Goal: Go to known website: Go to known website

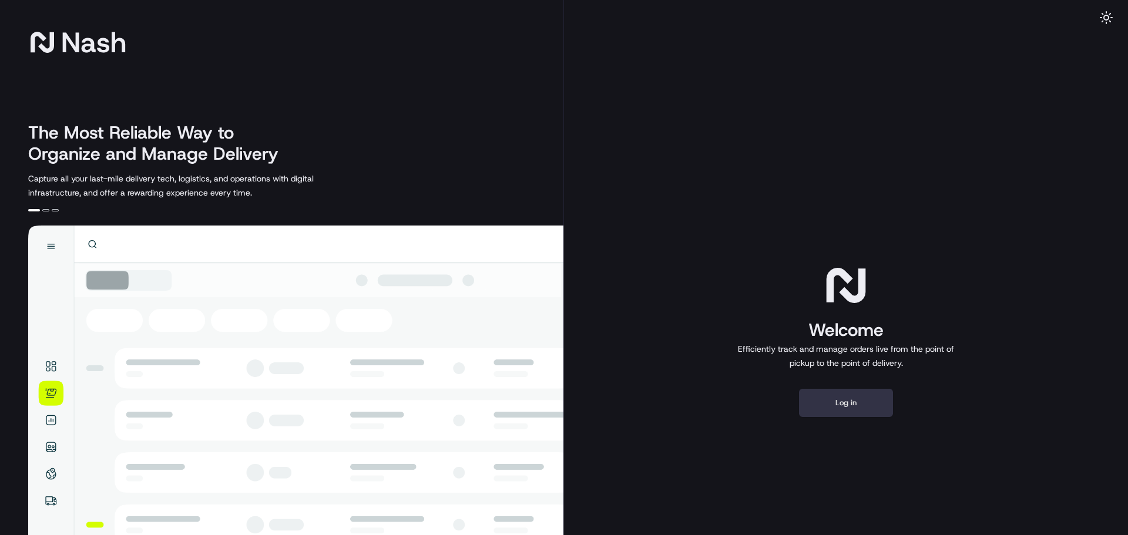
click at [865, 412] on button "Log in" at bounding box center [846, 403] width 94 height 28
